Goal: Task Accomplishment & Management: Manage account settings

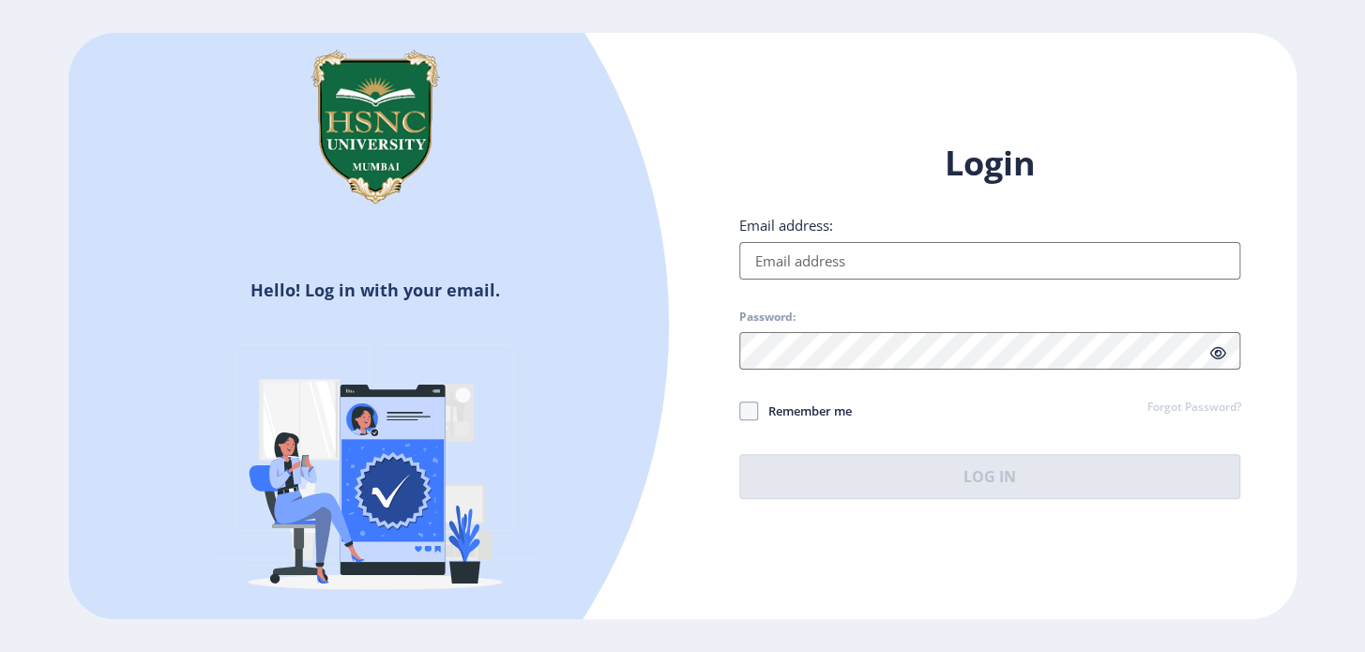
type input "[EMAIL_ADDRESS][DOMAIN_NAME]"
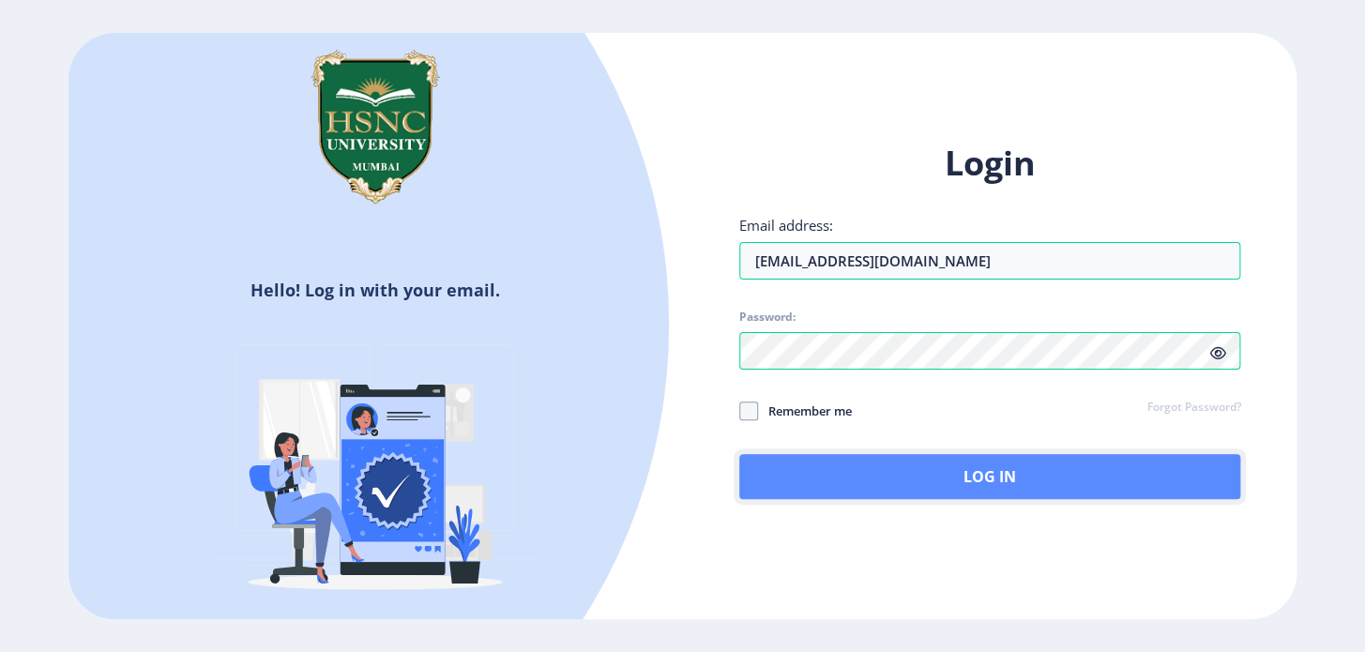
click at [873, 477] on button "Log In" at bounding box center [990, 476] width 502 height 45
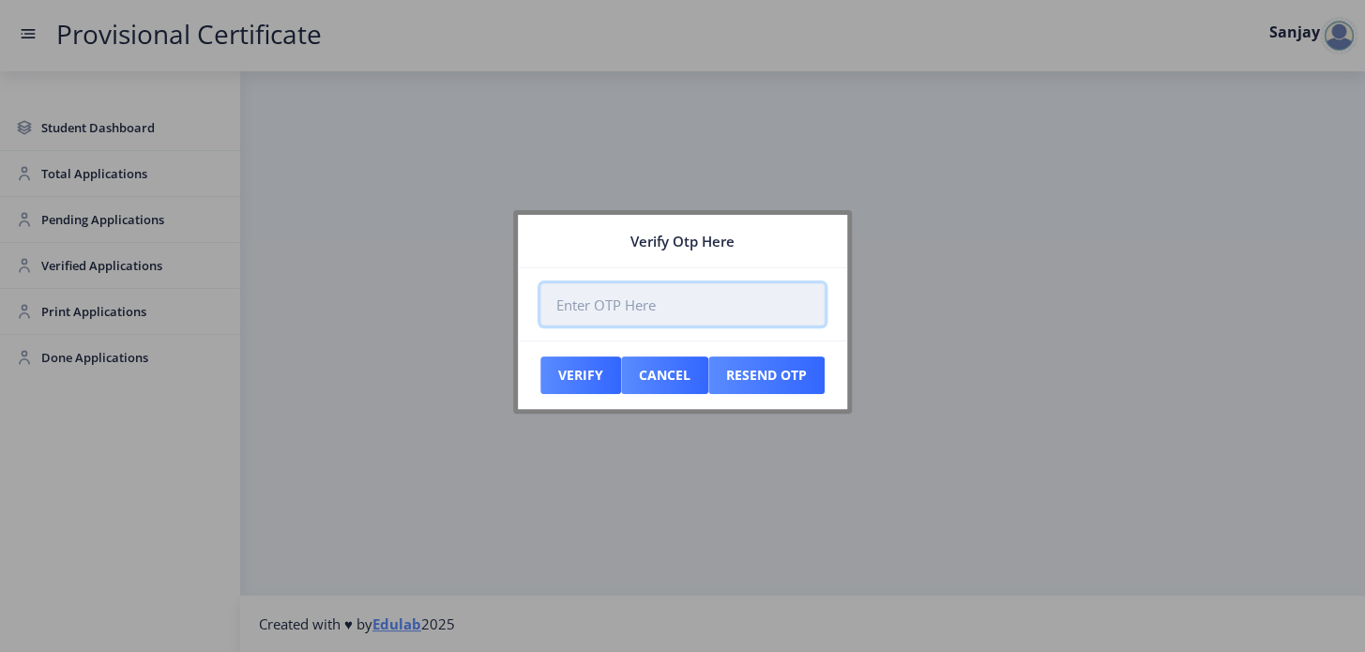
paste input "972481"
type input "972481"
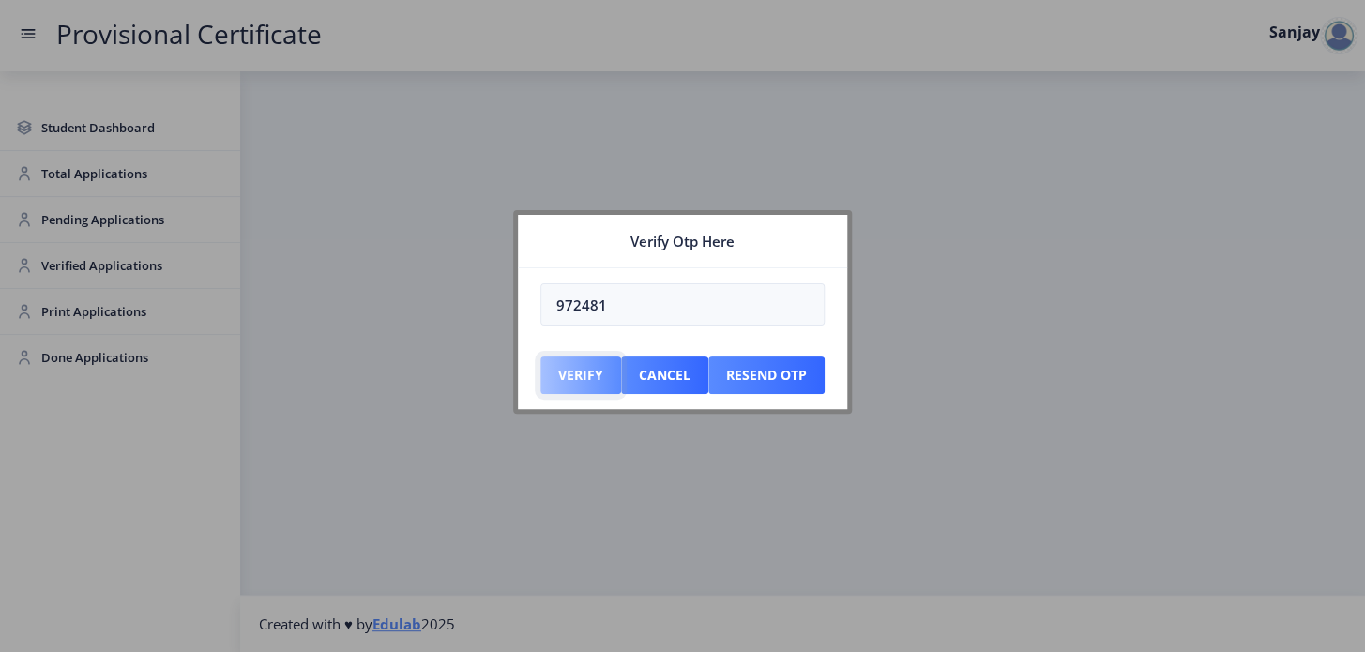
click at [574, 377] on button "Verify" at bounding box center [580, 375] width 81 height 38
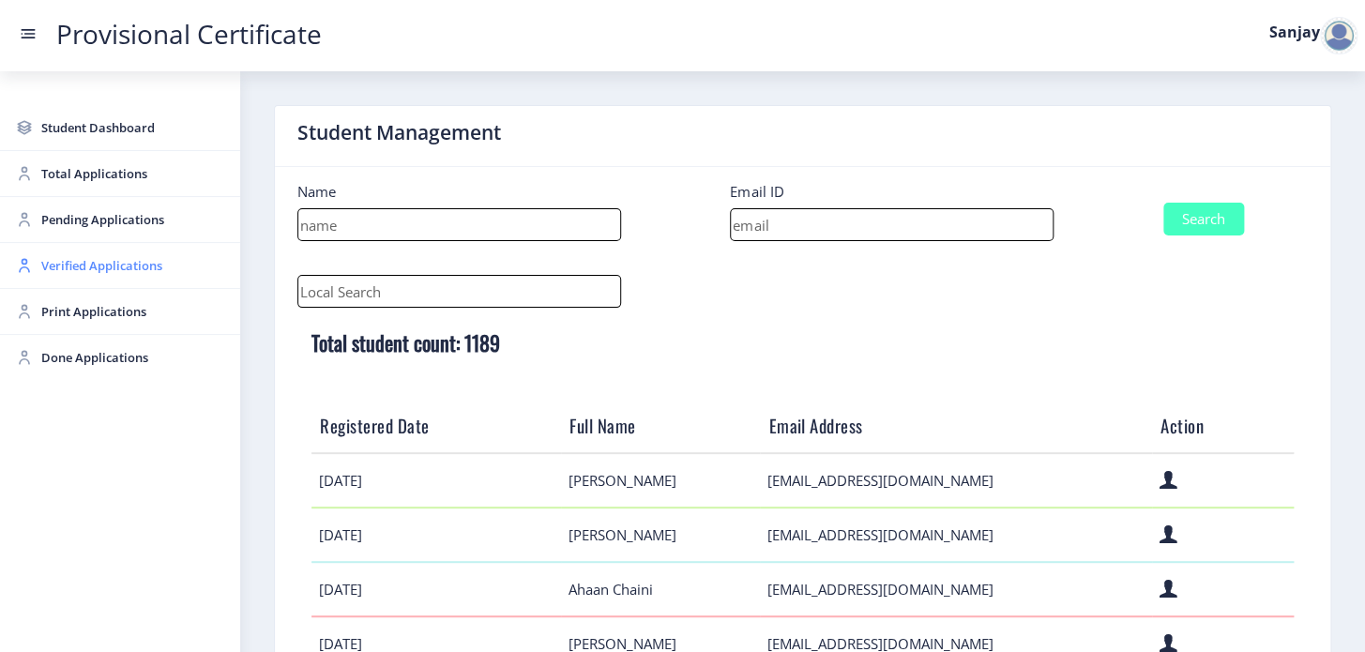
click at [83, 270] on span "Verified Applications" at bounding box center [133, 265] width 184 height 23
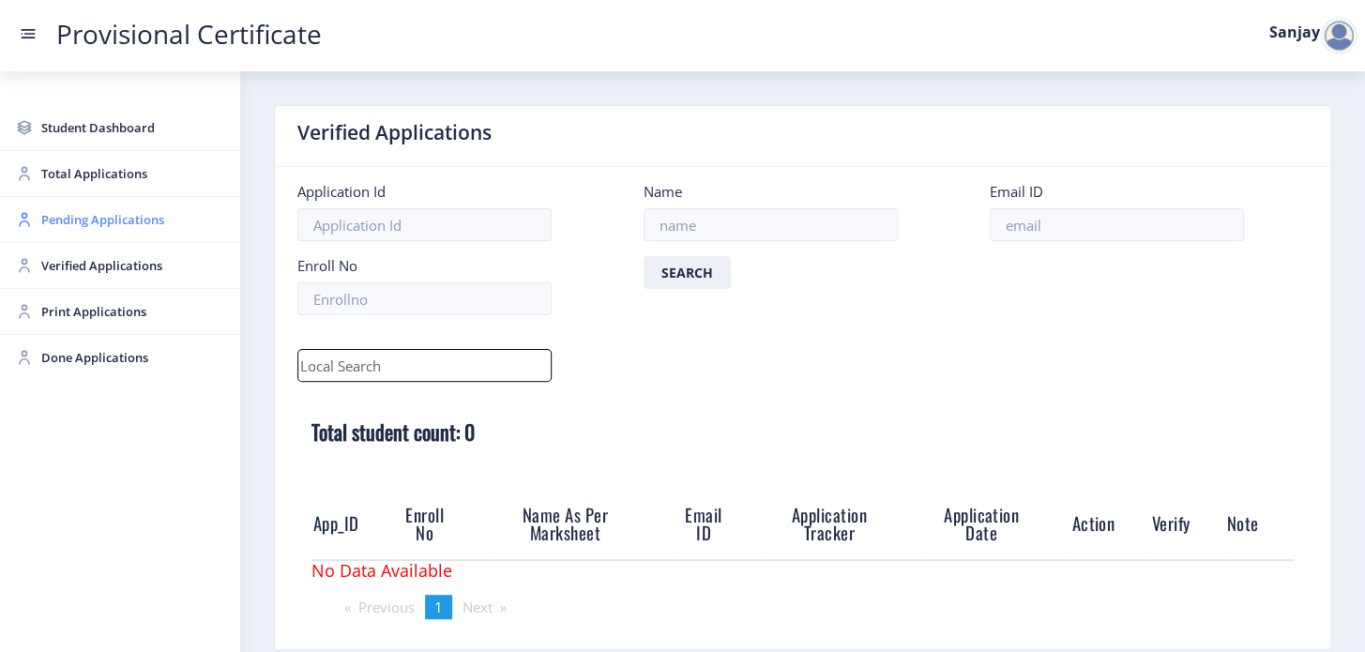
click at [101, 220] on span "Pending Applications" at bounding box center [133, 219] width 184 height 23
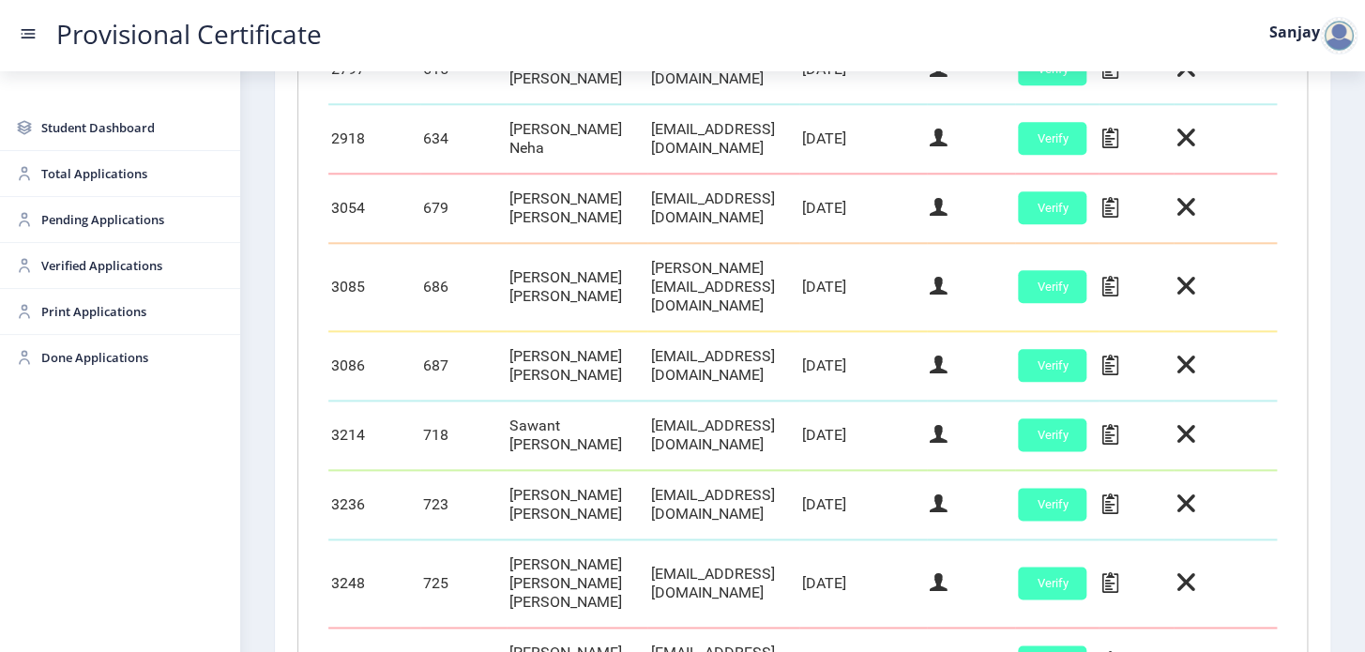
scroll to position [930, 0]
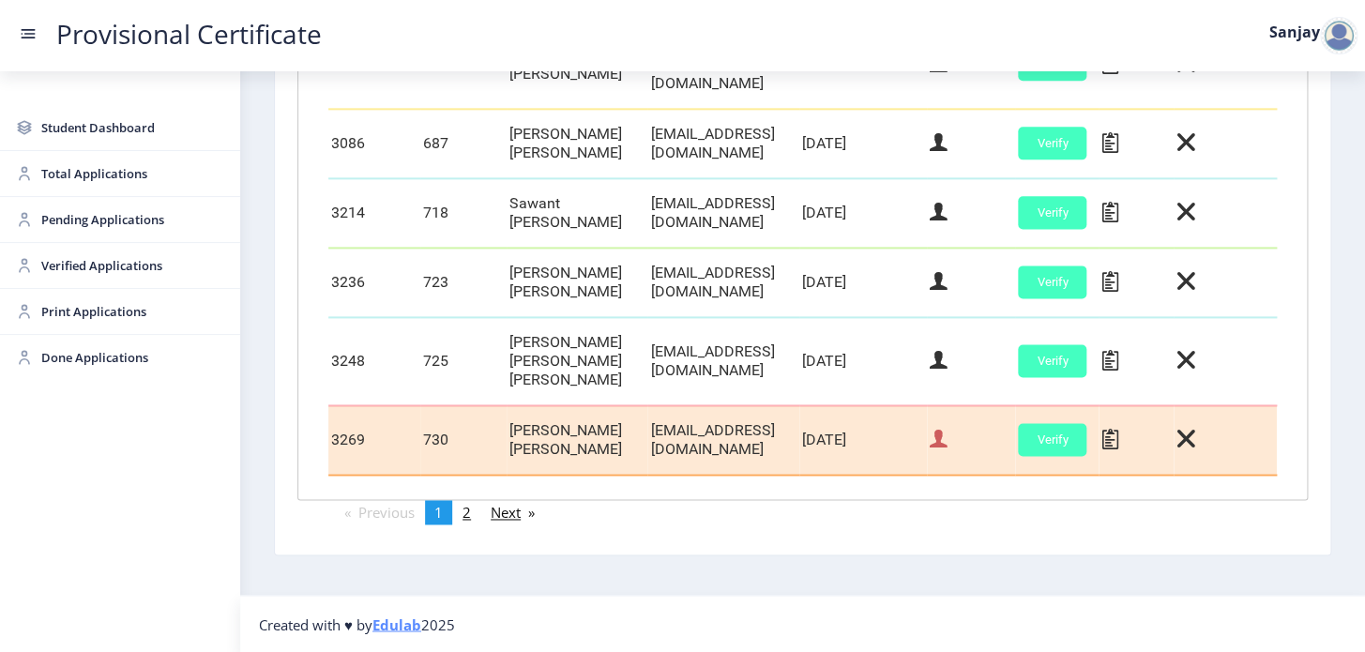
click at [947, 446] on icon at bounding box center [939, 439] width 18 height 24
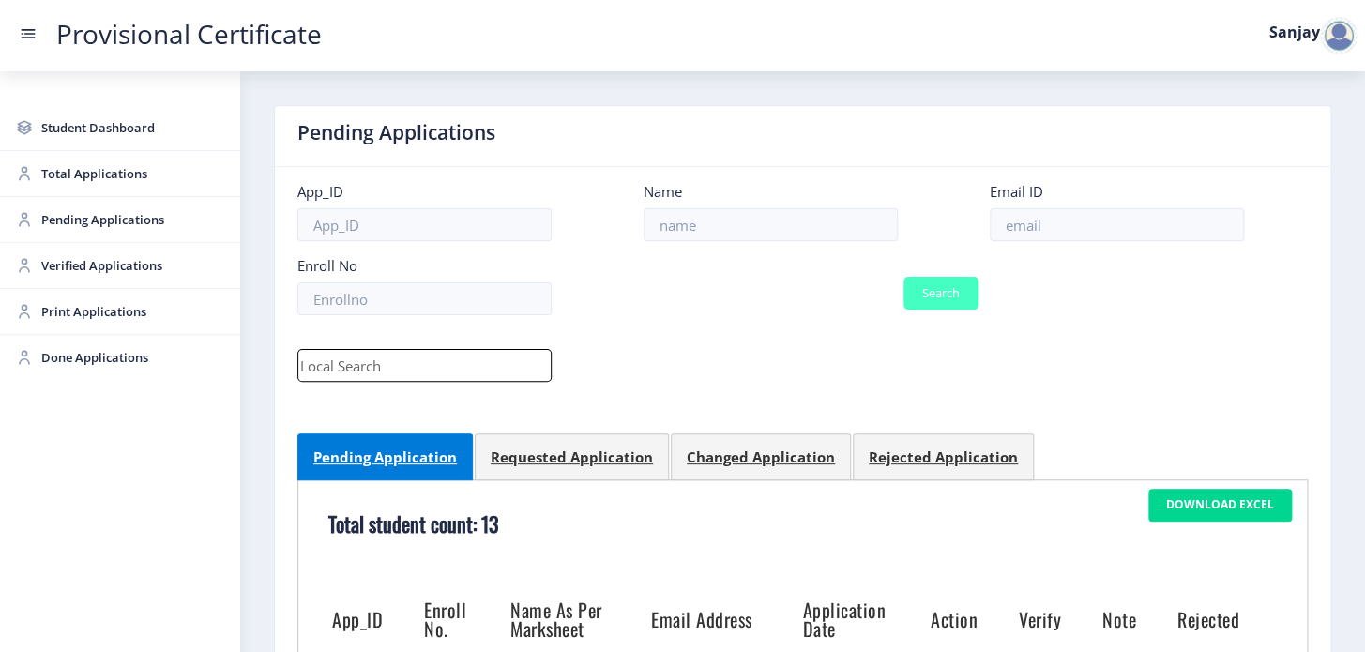
select select "2024"
select select "March"
select select "A"
select select "Regular"
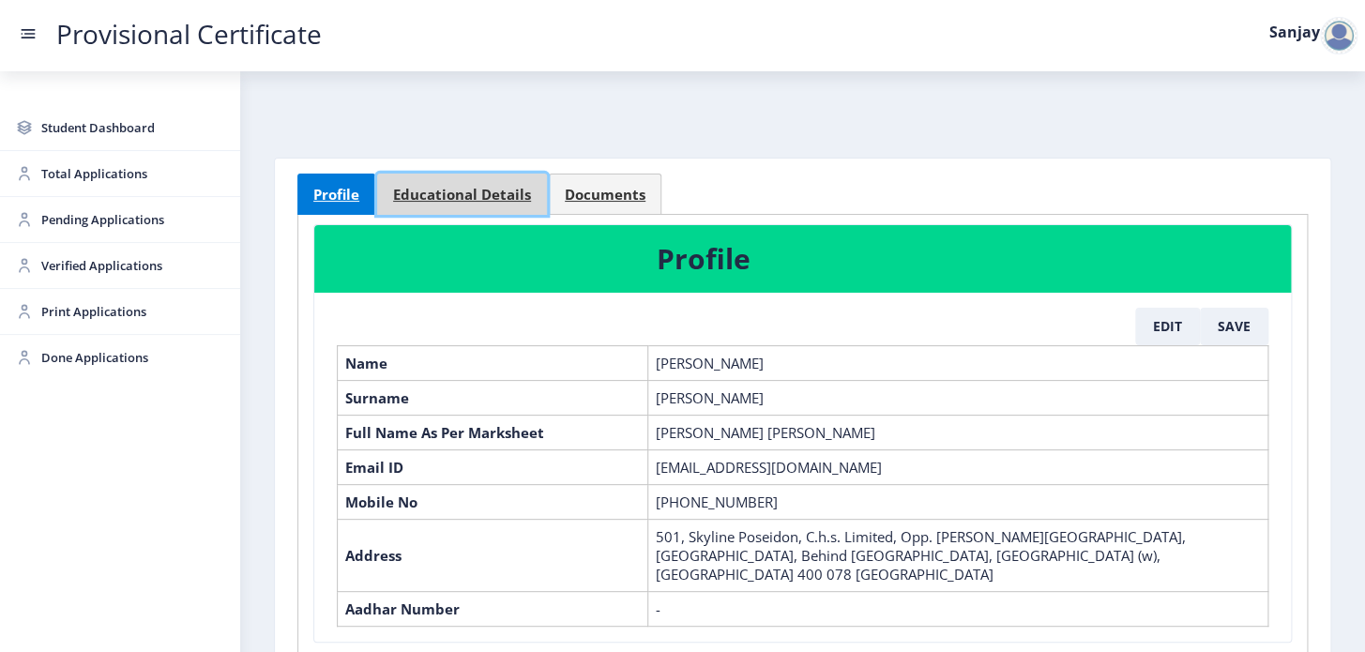
click at [492, 194] on span "Educational Details" at bounding box center [462, 195] width 138 height 14
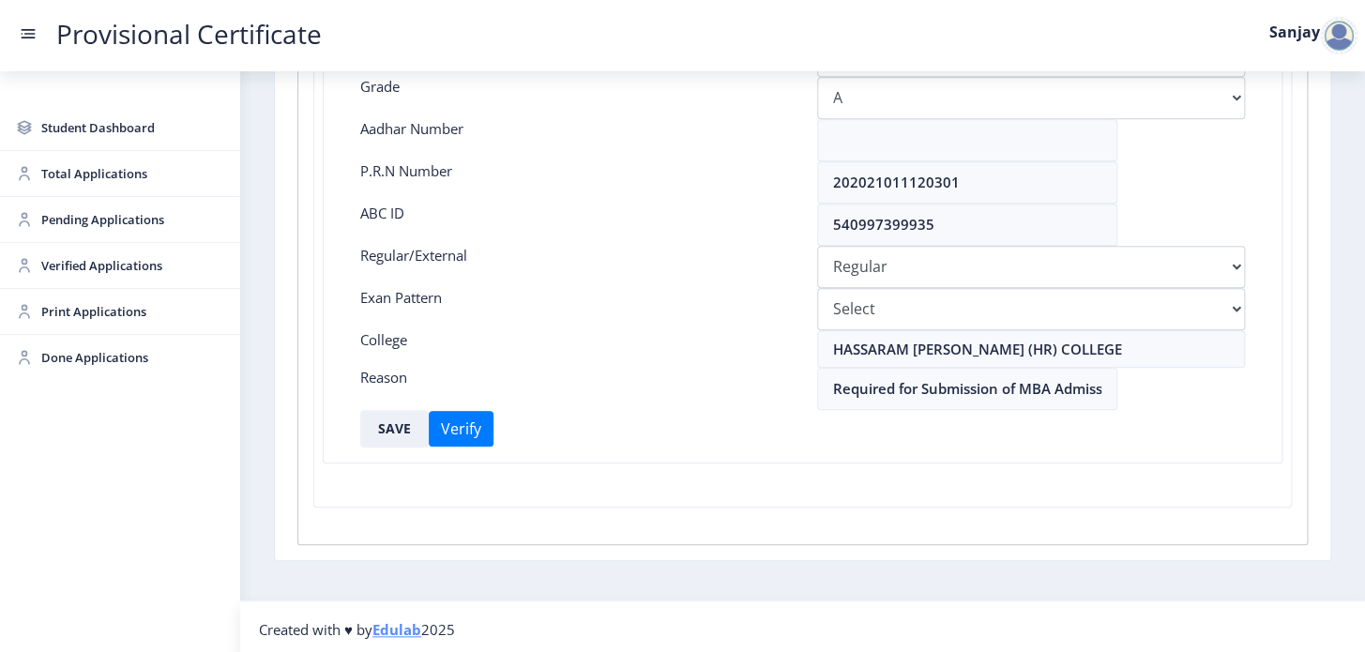
scroll to position [481, 0]
click at [404, 427] on button "SAVE" at bounding box center [394, 426] width 68 height 38
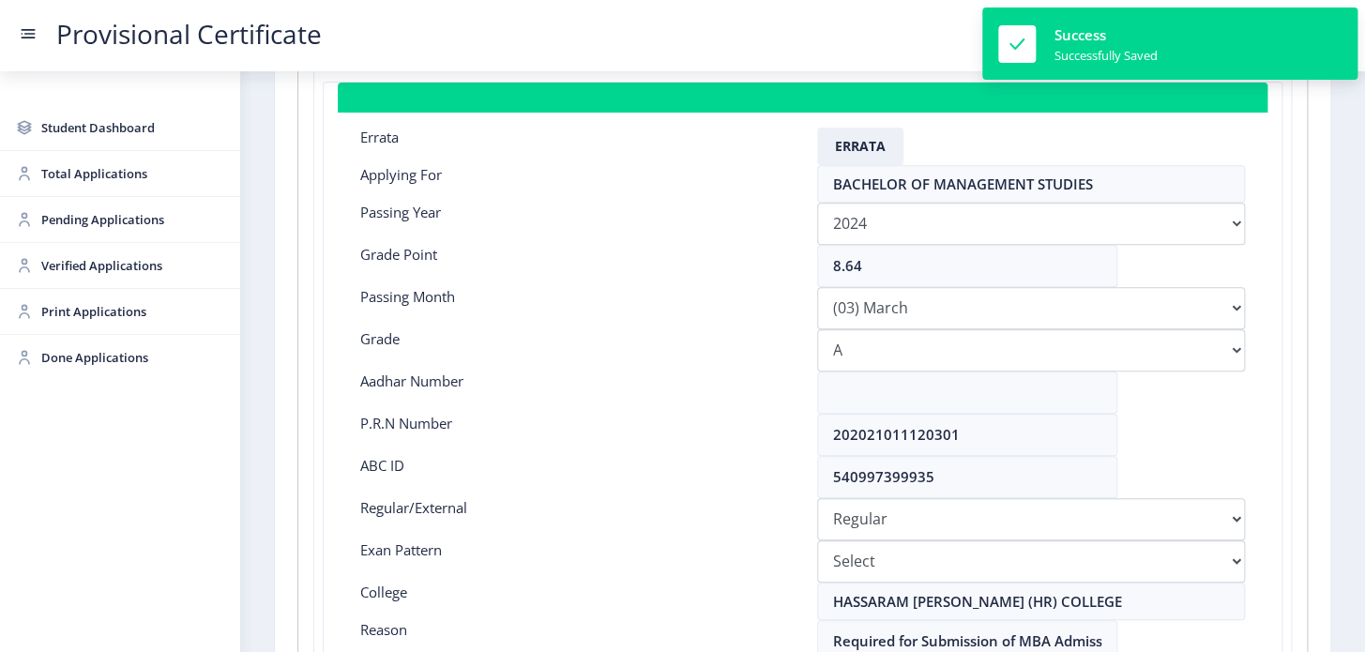
scroll to position [225, 0]
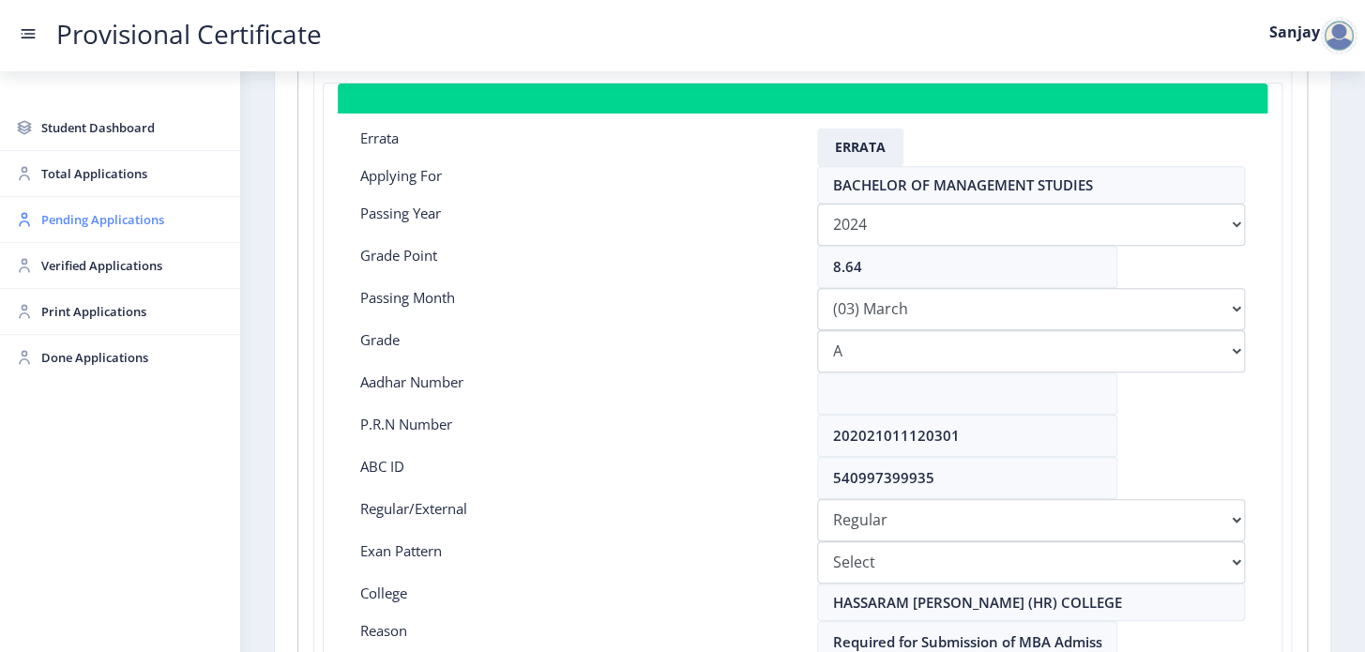
click at [60, 209] on span "Pending Applications" at bounding box center [133, 219] width 184 height 23
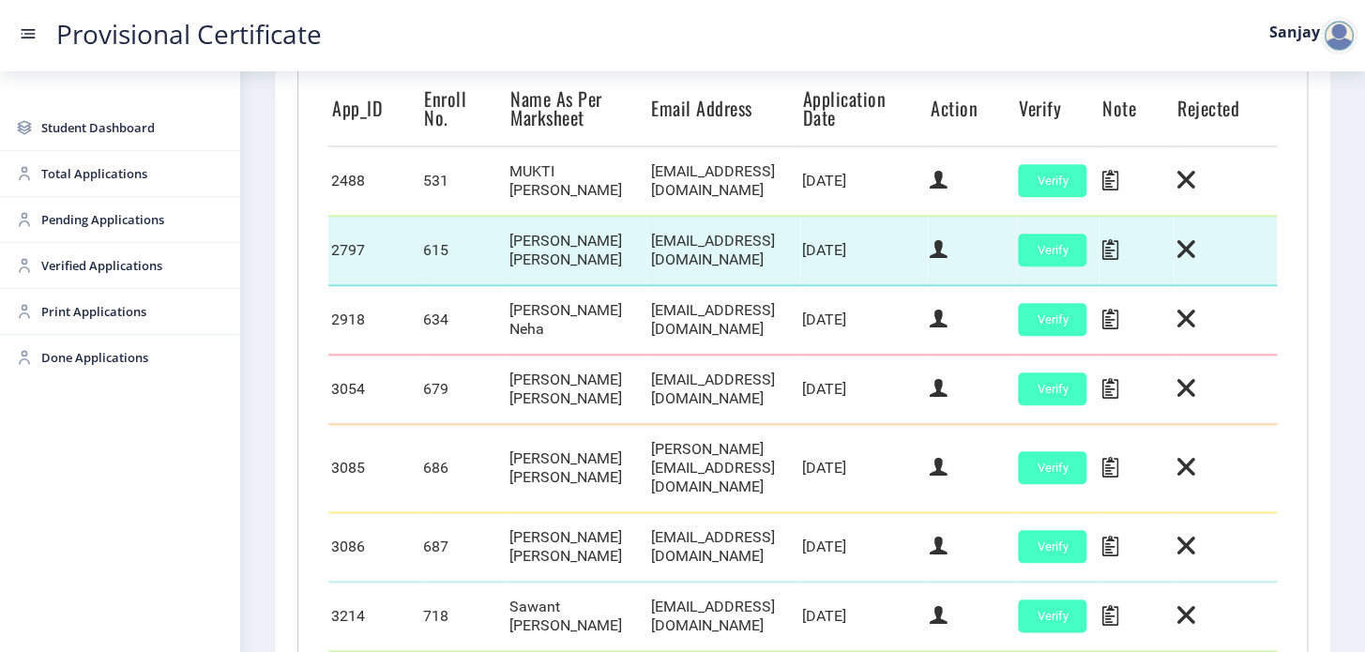
scroll to position [930, 0]
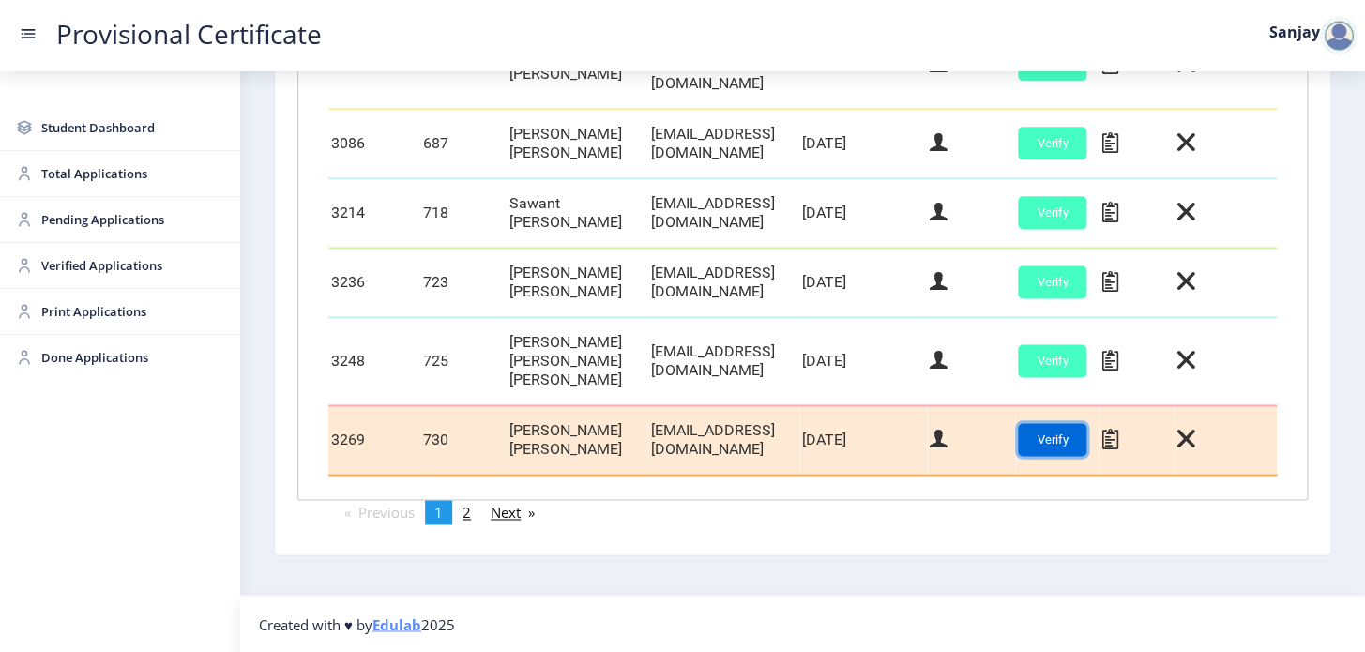
click at [1086, 440] on button "Verify" at bounding box center [1052, 439] width 68 height 33
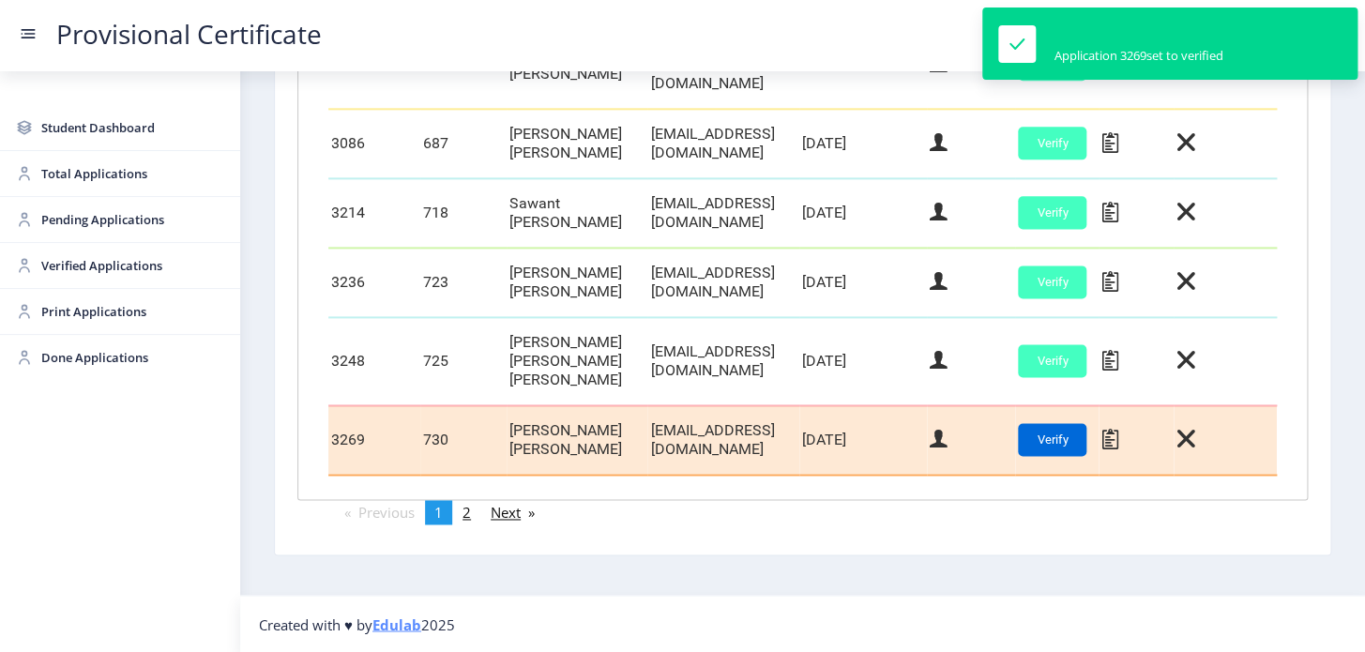
scroll to position [925, 0]
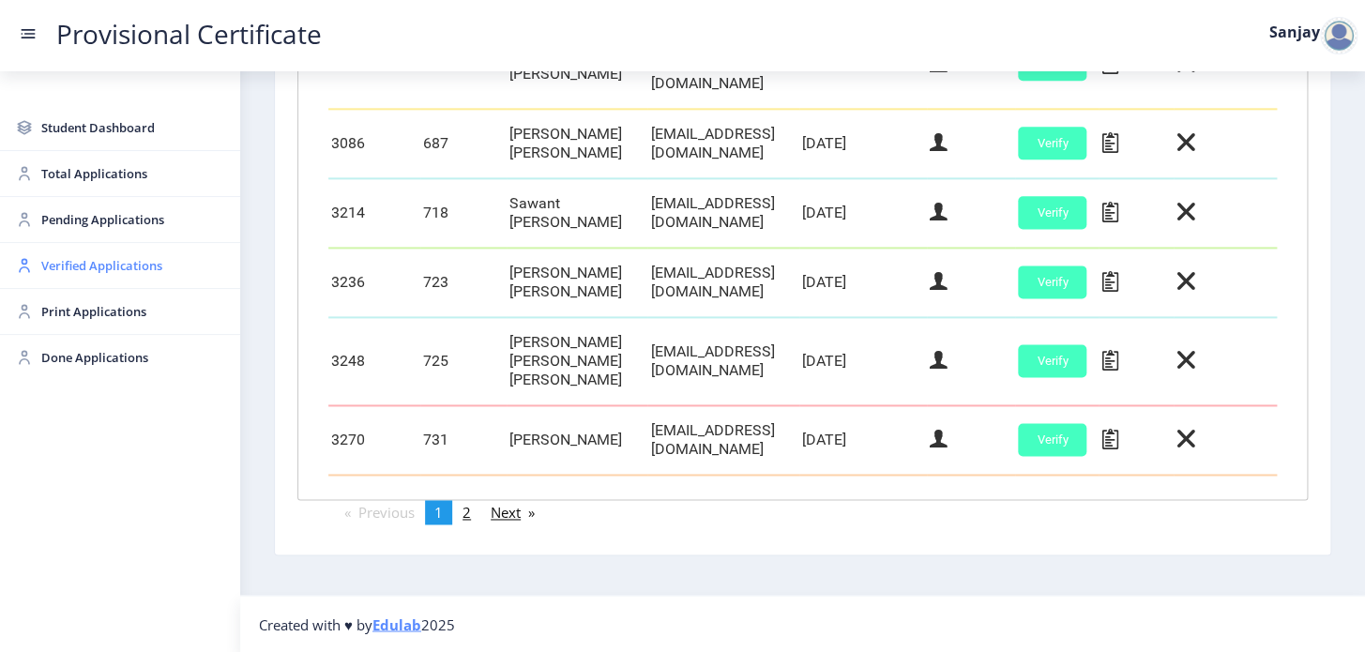
click at [73, 269] on span "Verified Applications" at bounding box center [133, 265] width 184 height 23
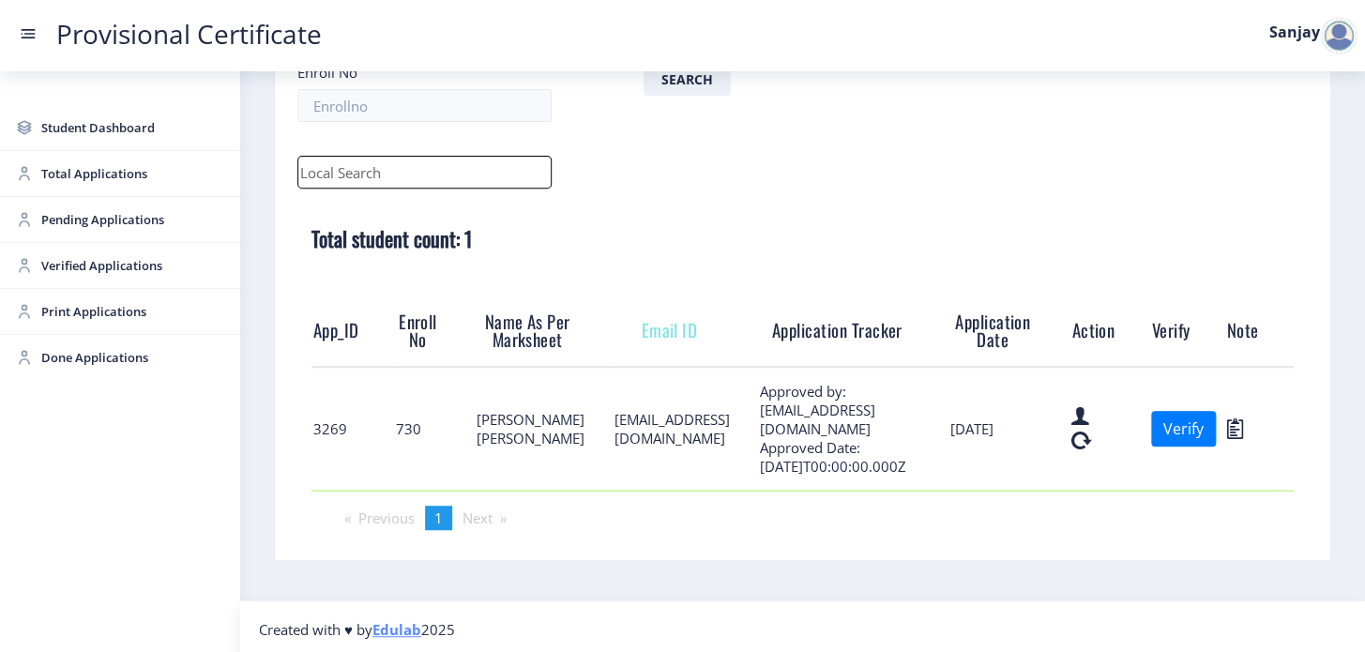
scroll to position [196, 0]
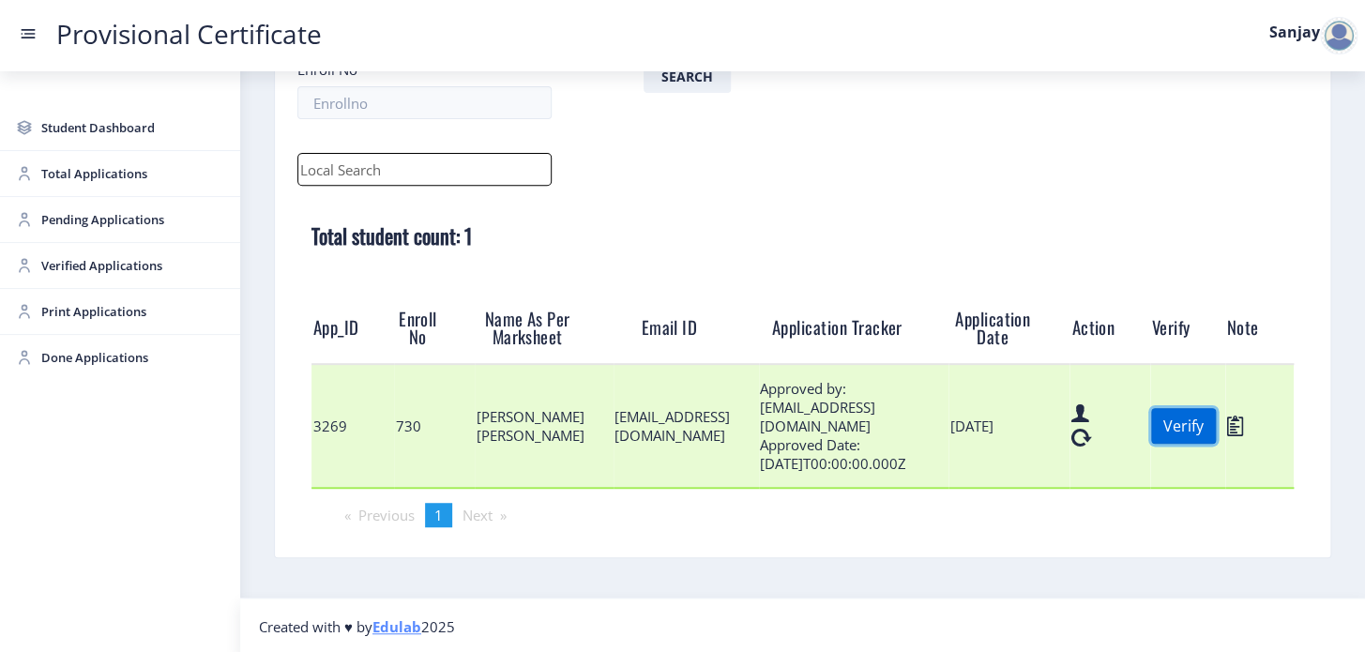
click at [1195, 438] on button "Verify" at bounding box center [1183, 426] width 65 height 36
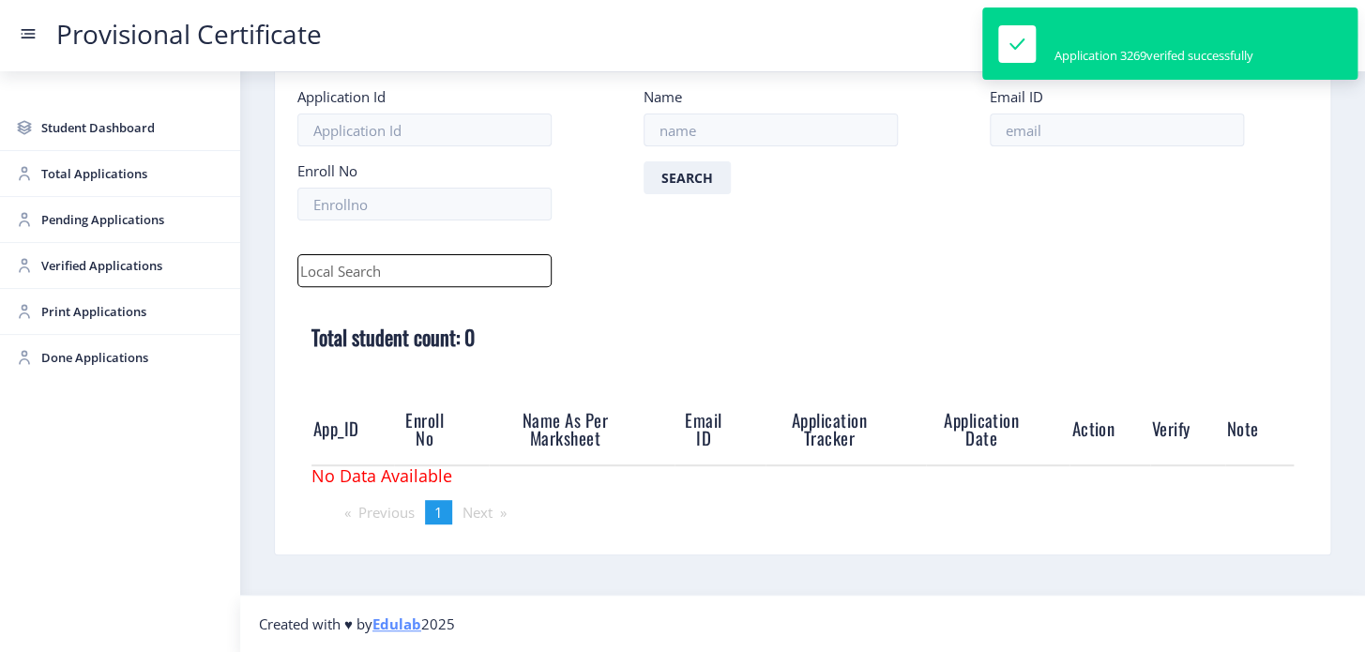
scroll to position [94, 0]
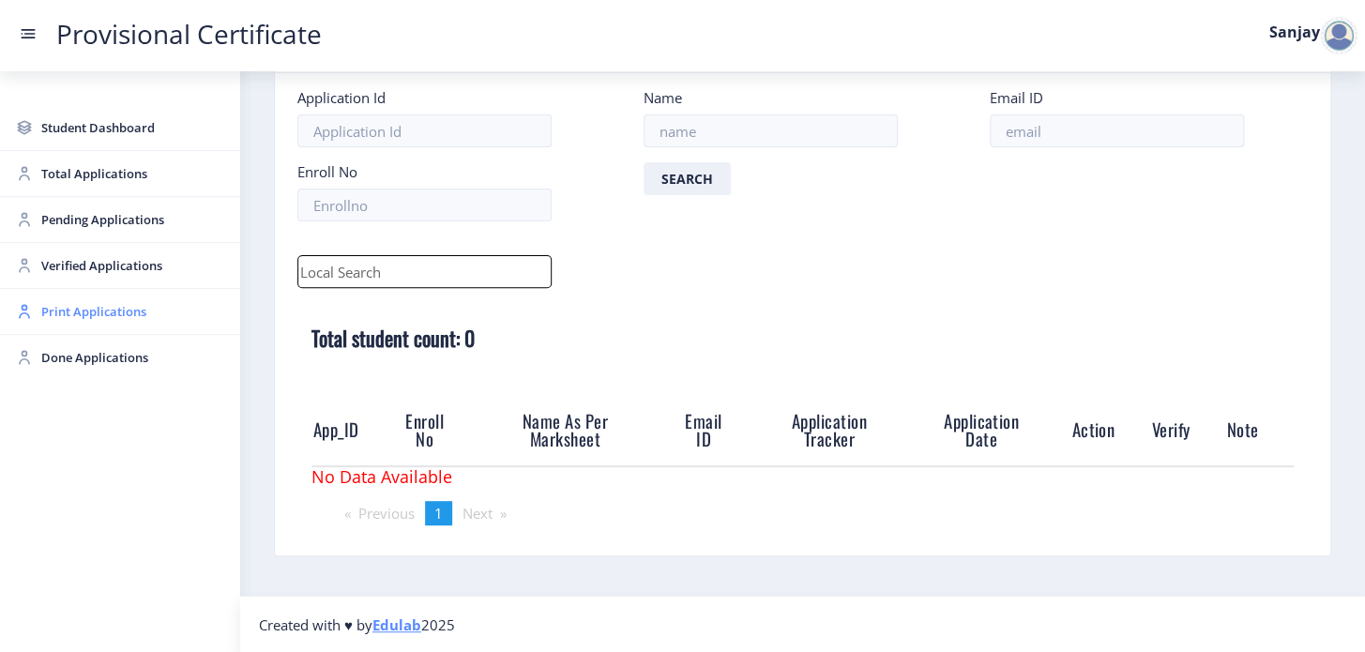
click at [60, 310] on span "Print Applications" at bounding box center [133, 311] width 184 height 23
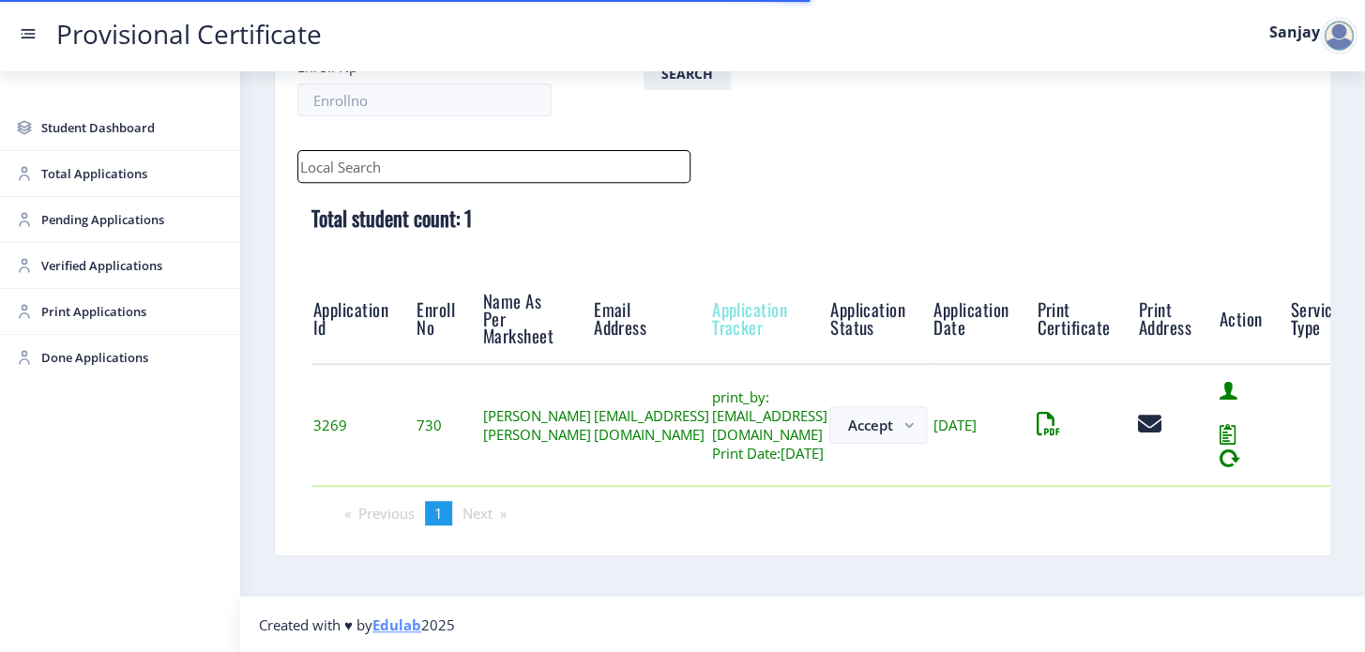
scroll to position [210, 0]
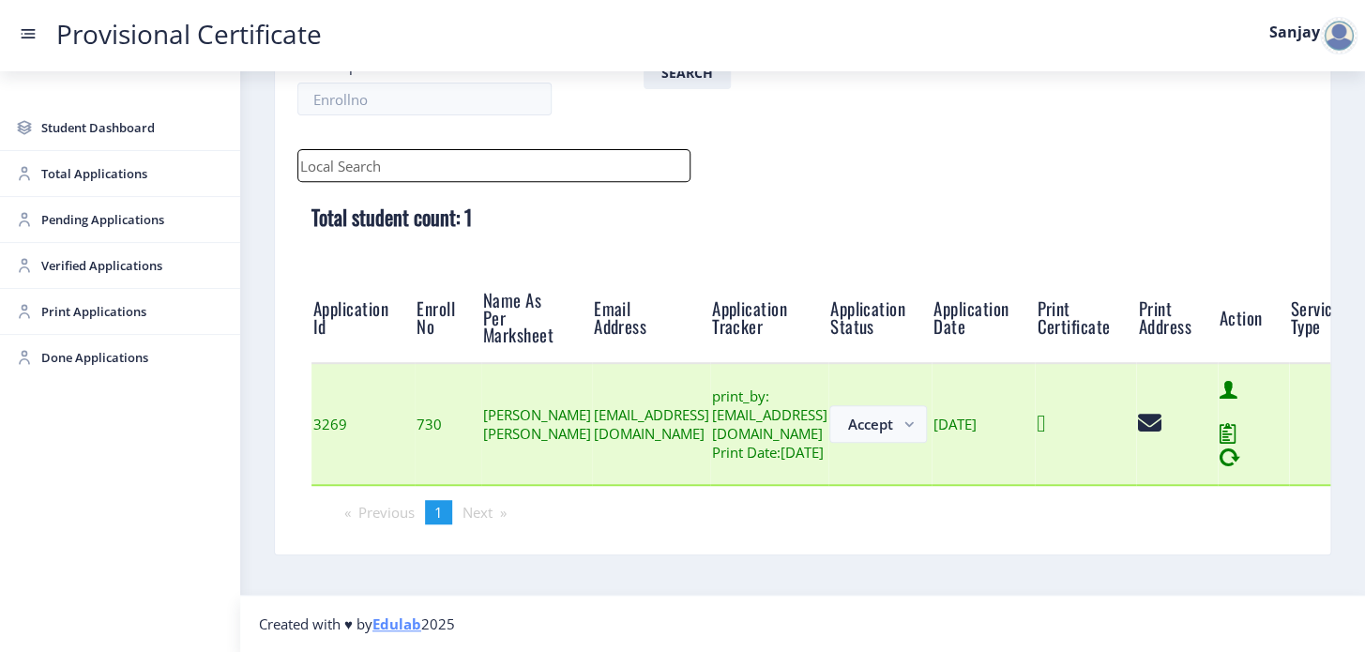
click at [1045, 424] on icon at bounding box center [1040, 423] width 8 height 23
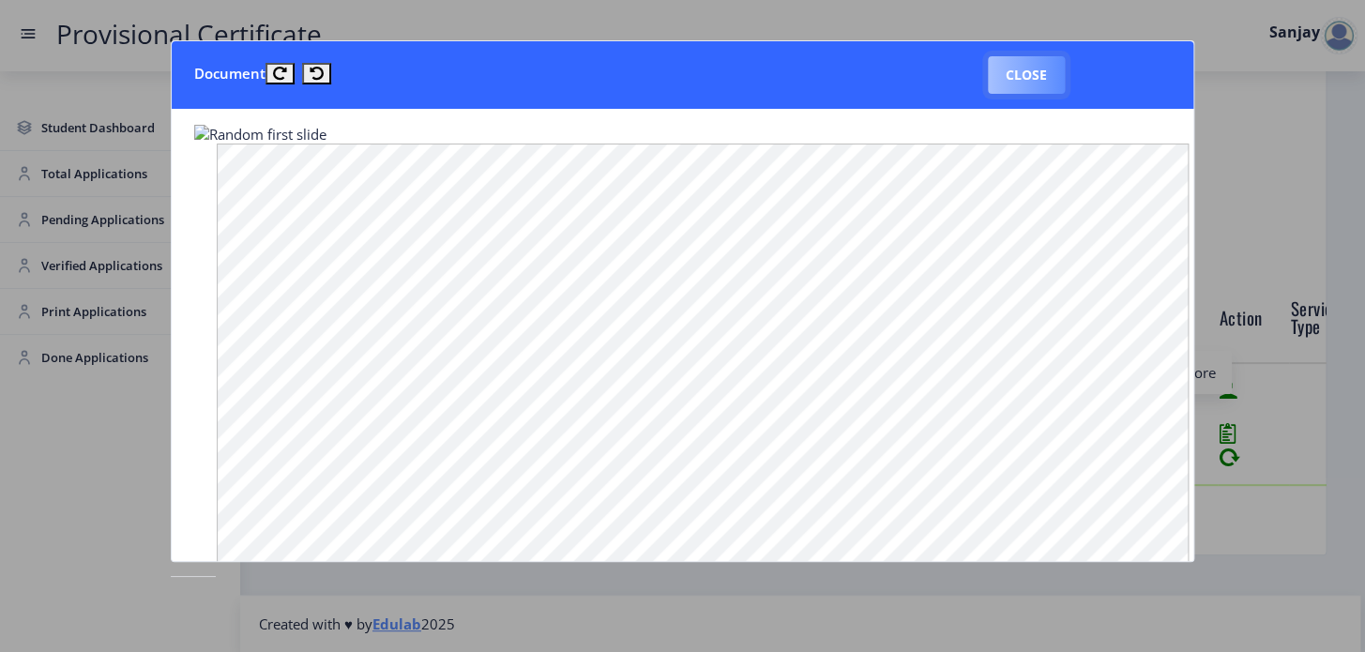
click at [1022, 83] on button "Close" at bounding box center [1026, 75] width 77 height 38
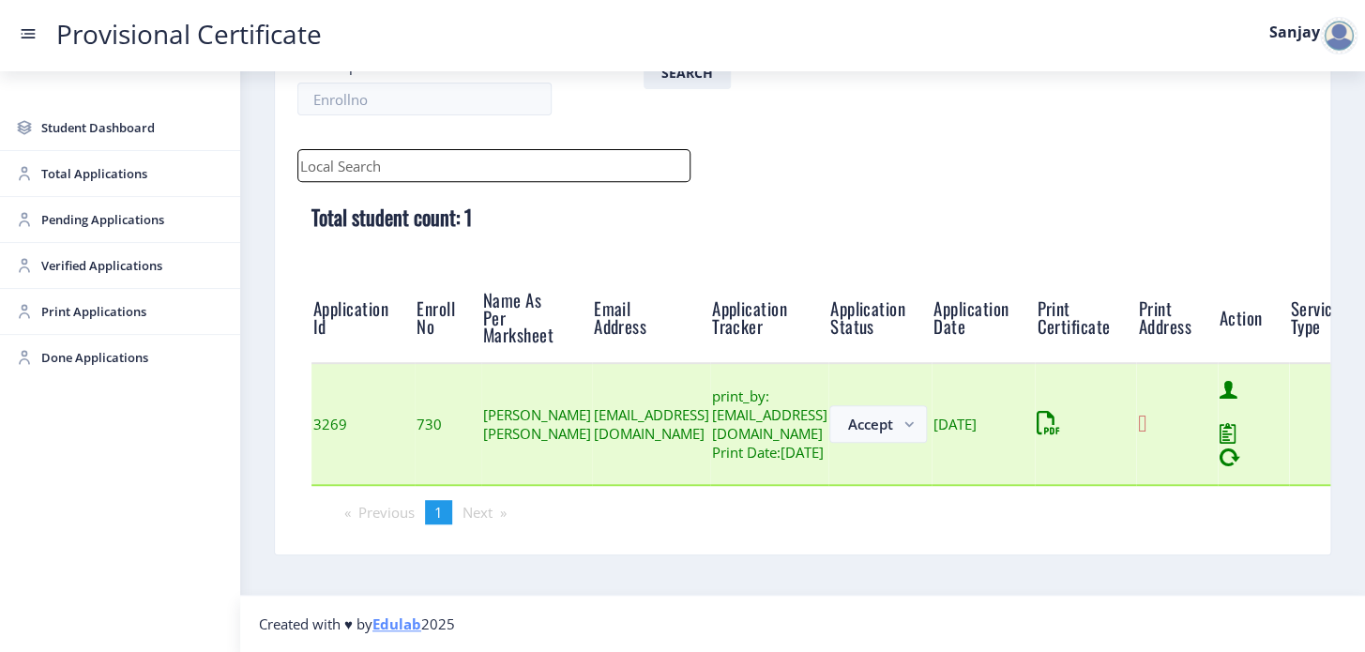
click at [1146, 418] on icon at bounding box center [1142, 423] width 8 height 23
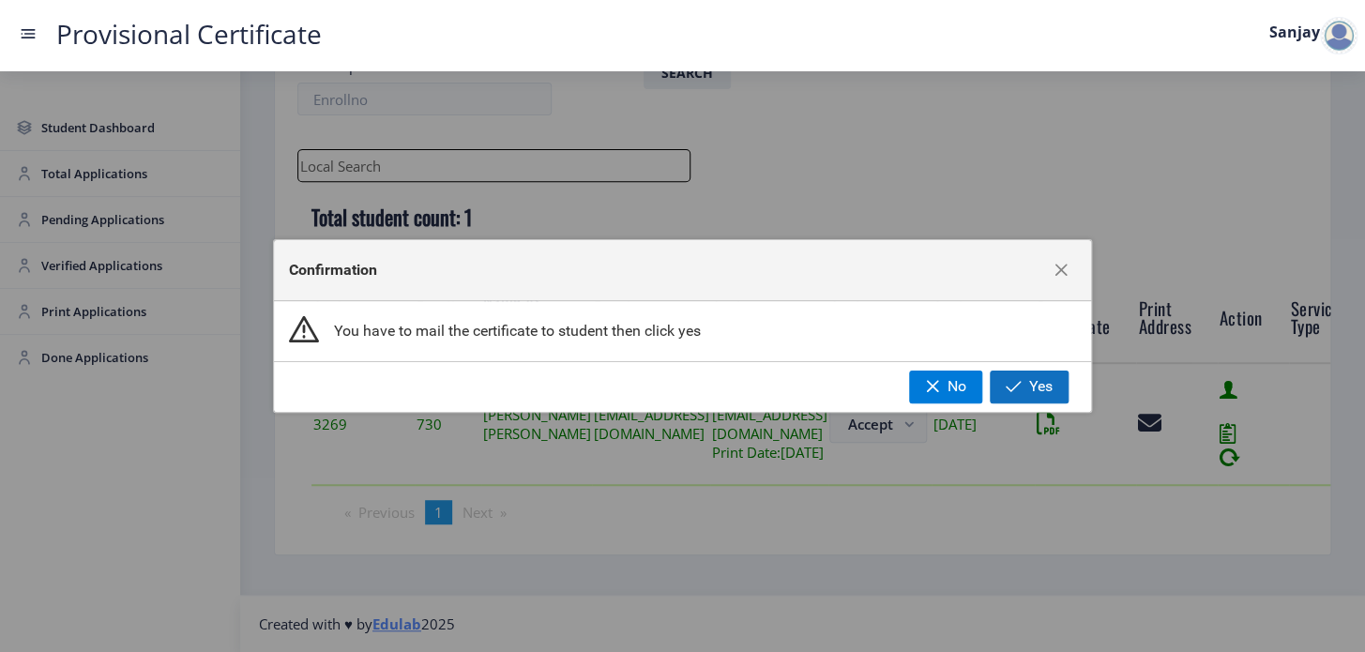
click at [1043, 387] on span "Yes" at bounding box center [1040, 386] width 23 height 17
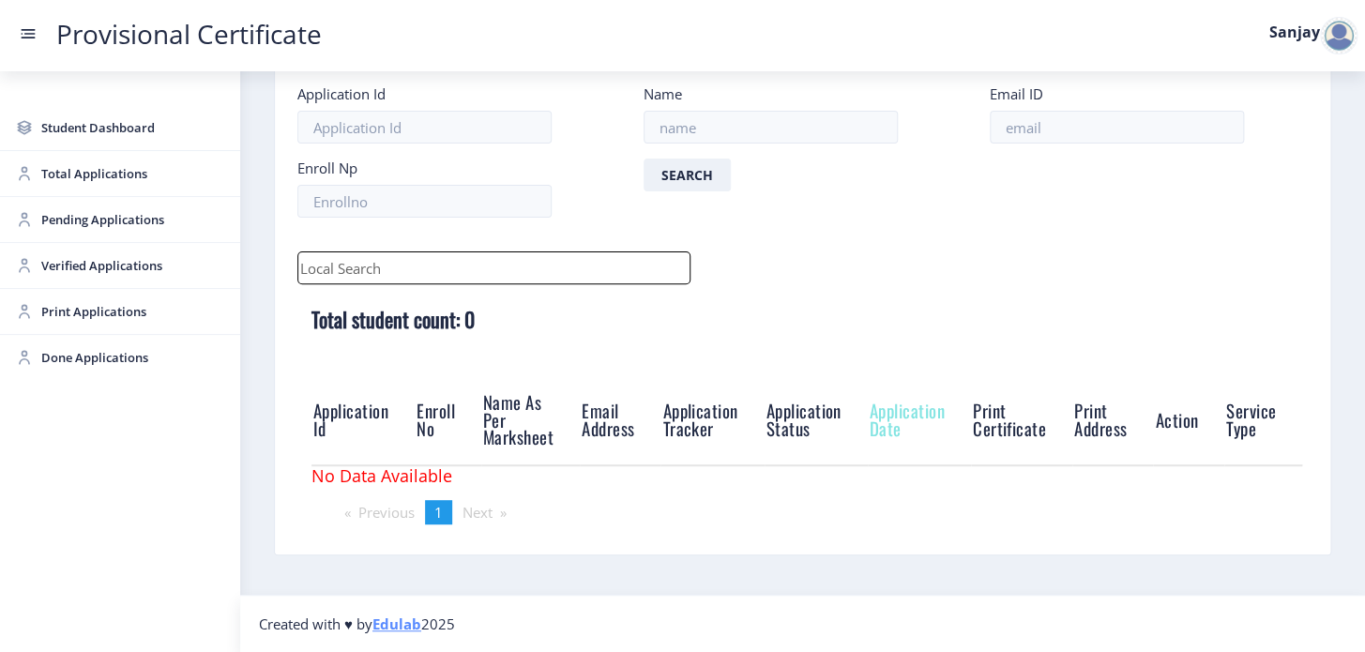
scroll to position [103, 0]
click at [1332, 31] on div at bounding box center [1339, 36] width 38 height 38
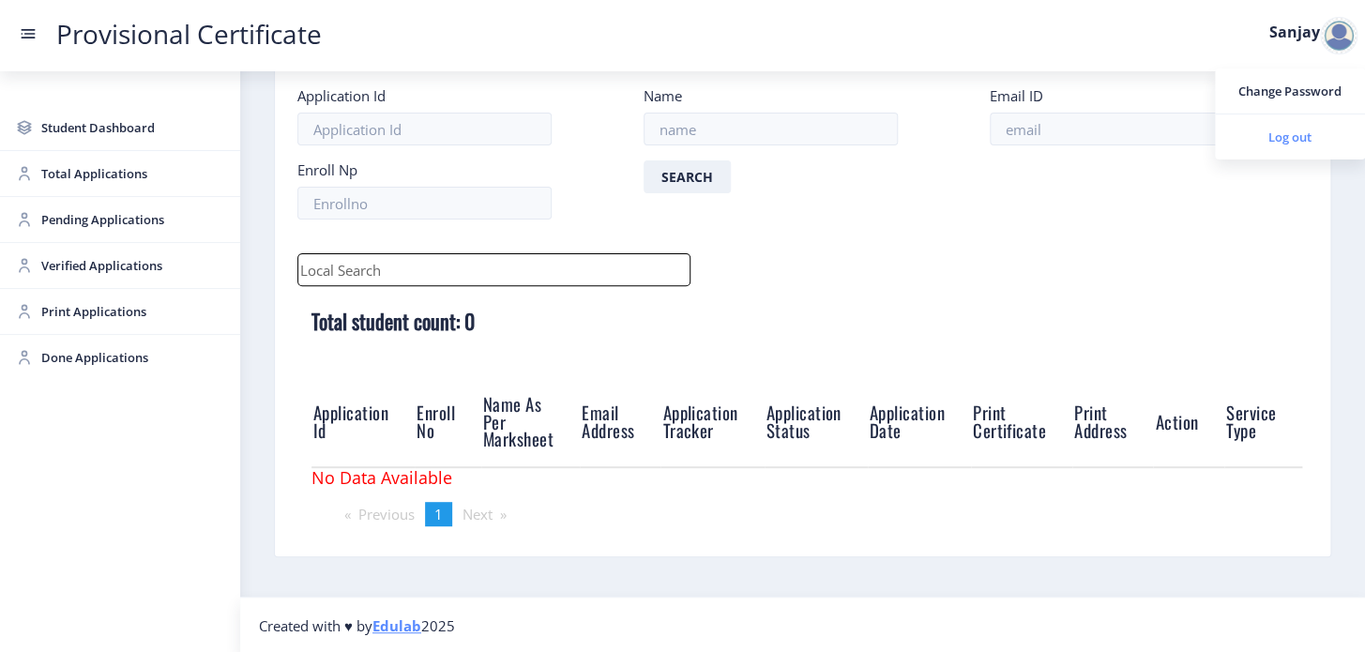
click at [1292, 136] on span "Log out" at bounding box center [1290, 137] width 120 height 23
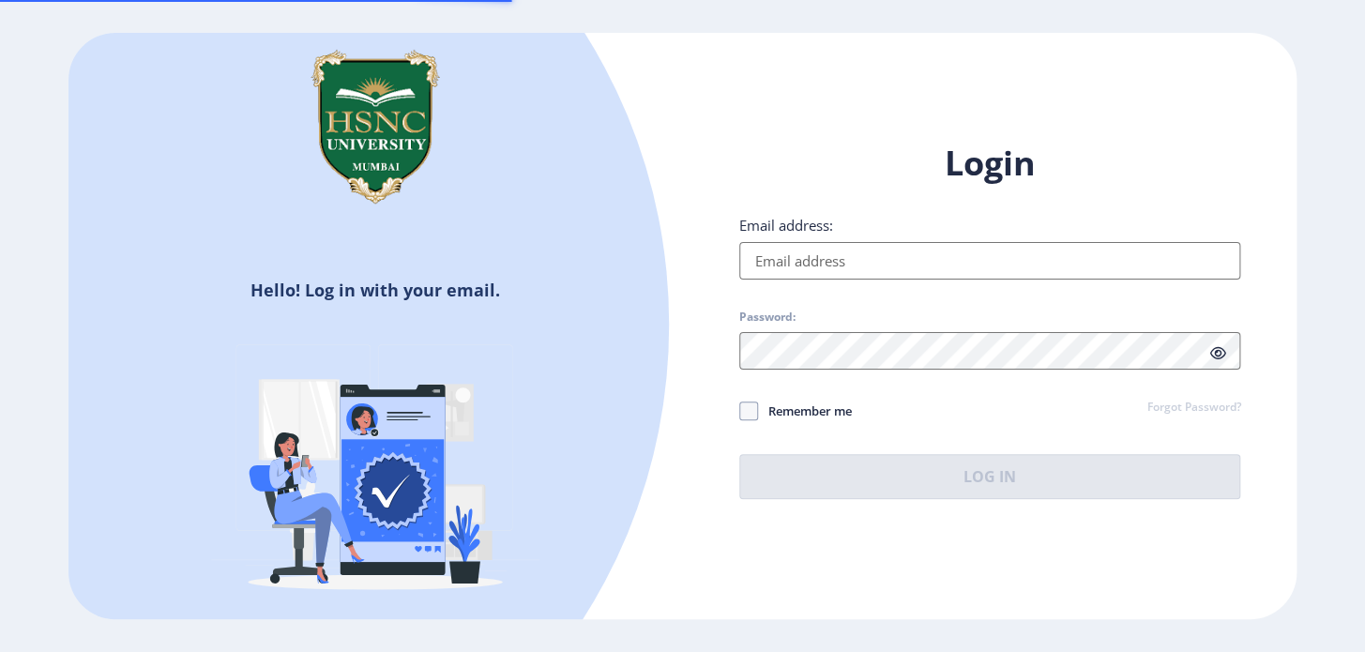
type input "[EMAIL_ADDRESS][DOMAIN_NAME]"
